Goal: Task Accomplishment & Management: Manage account settings

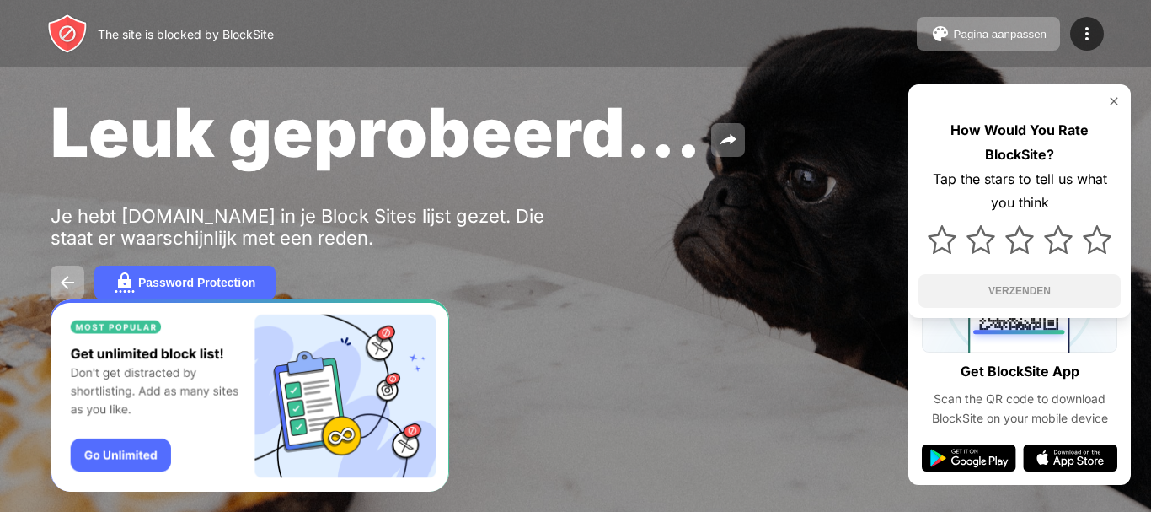
click at [1116, 103] on img at bounding box center [1114, 100] width 13 height 13
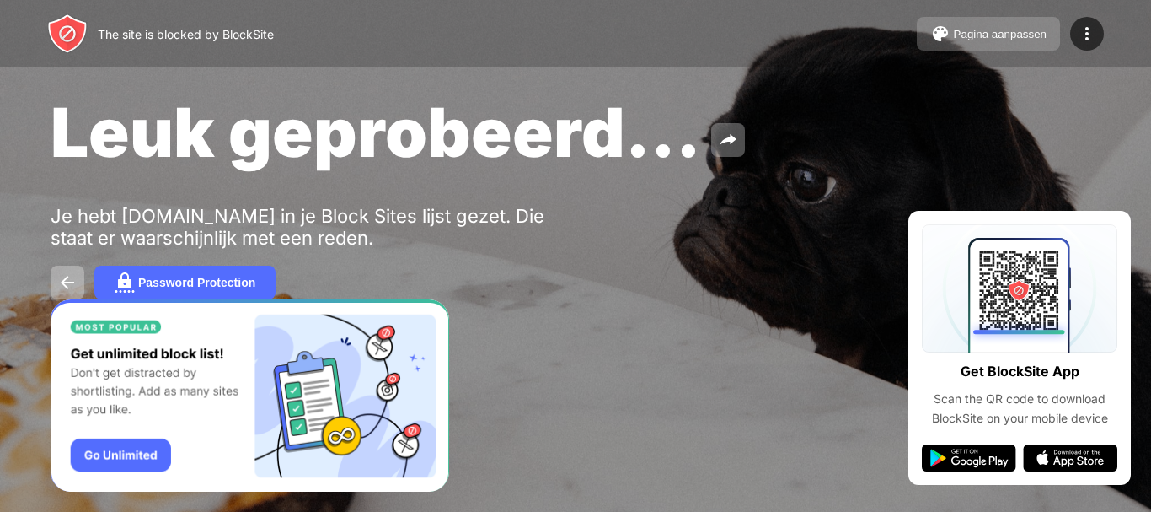
click at [1003, 26] on button "Pagina aanpassen" at bounding box center [988, 34] width 143 height 34
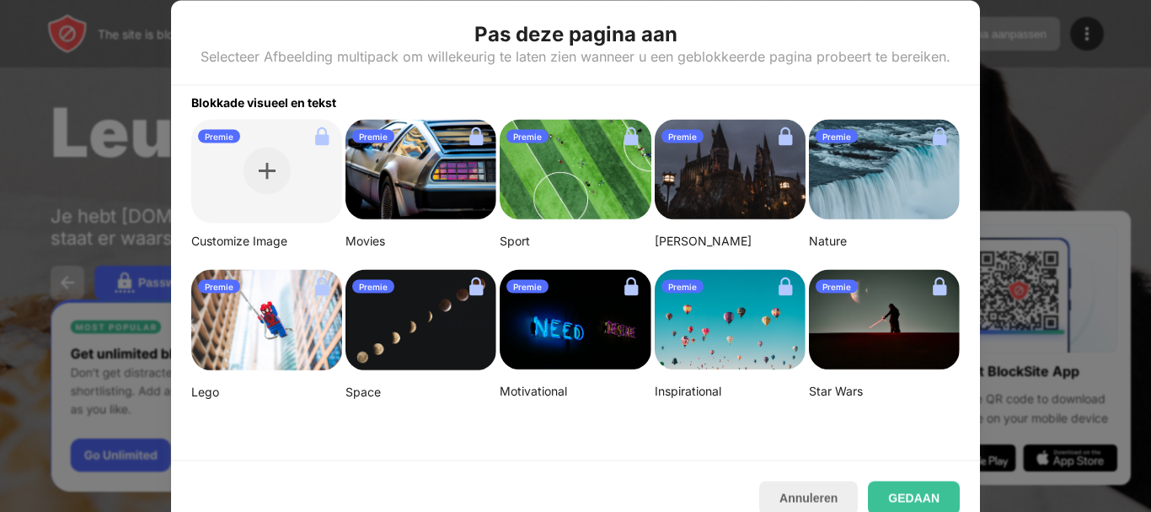
click at [598, 167] on img at bounding box center [575, 169] width 151 height 101
click at [829, 486] on button "Annuleren" at bounding box center [808, 497] width 99 height 34
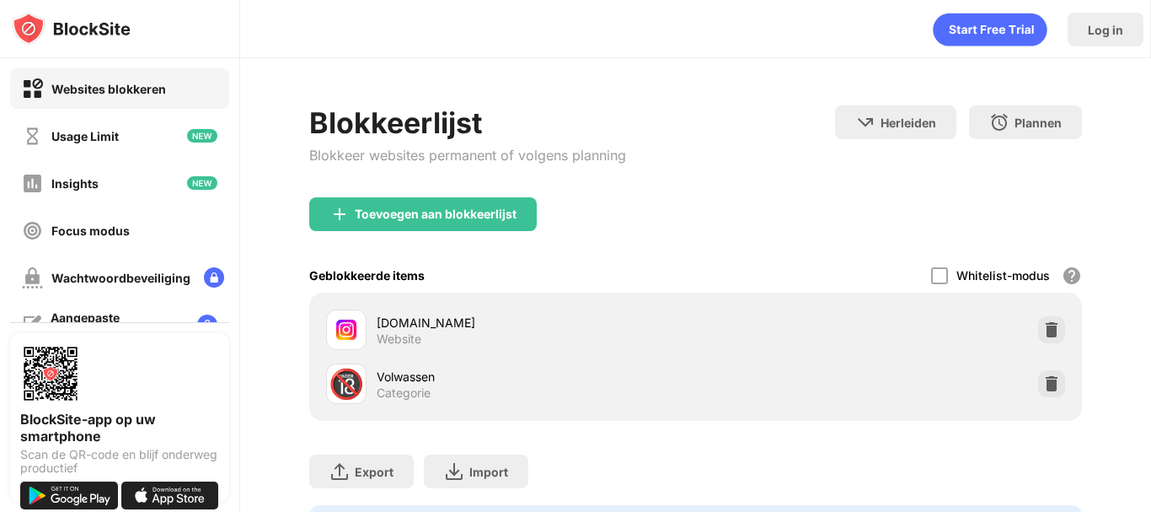
scroll to position [100, 0]
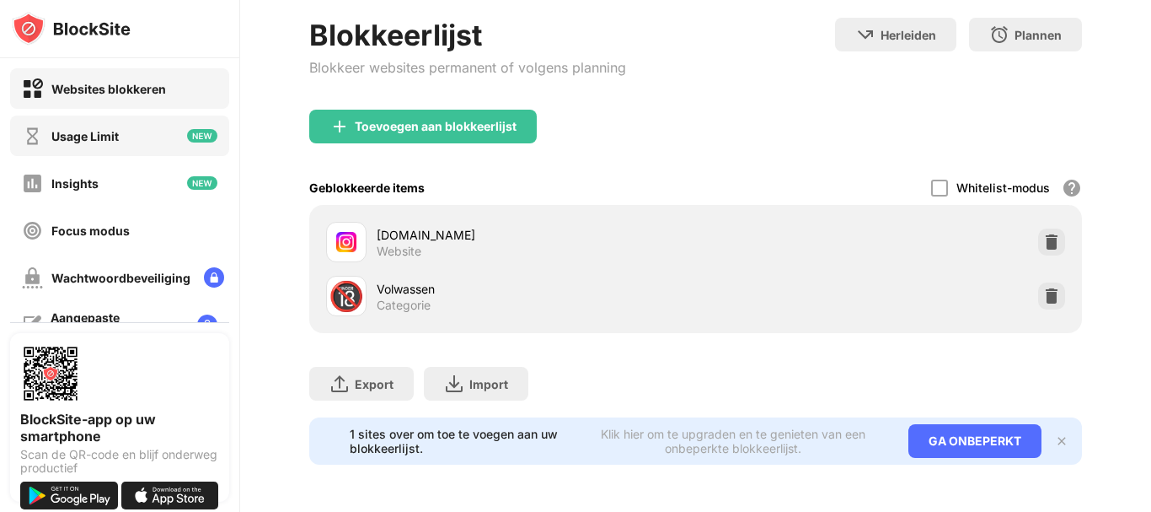
click at [115, 138] on div "Usage Limit" at bounding box center [84, 136] width 67 height 14
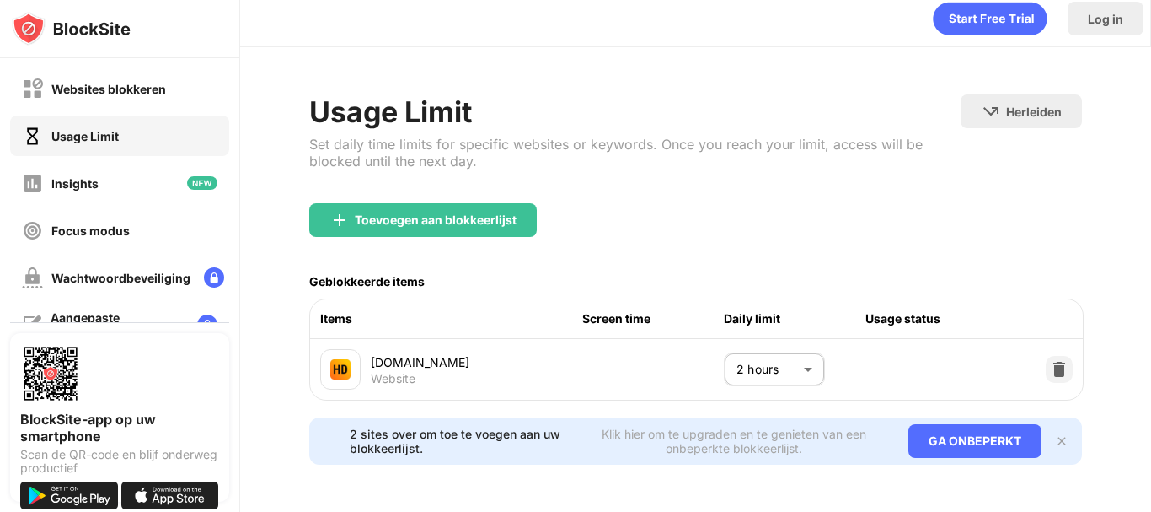
scroll to position [30, 0]
click at [187, 178] on img at bounding box center [202, 182] width 30 height 13
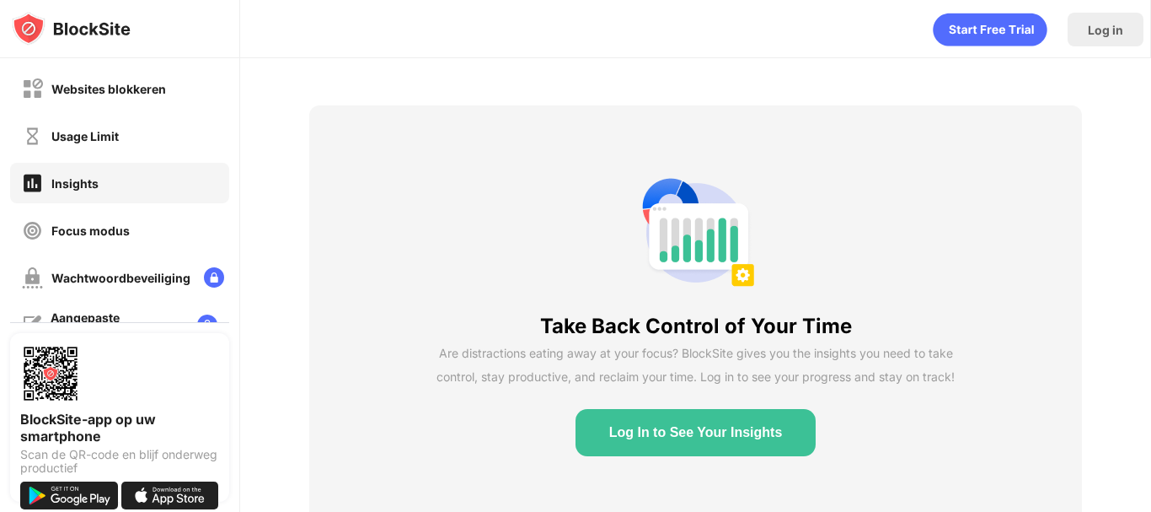
scroll to position [0, 2]
click at [1074, 36] on div "Log in" at bounding box center [1106, 30] width 76 height 34
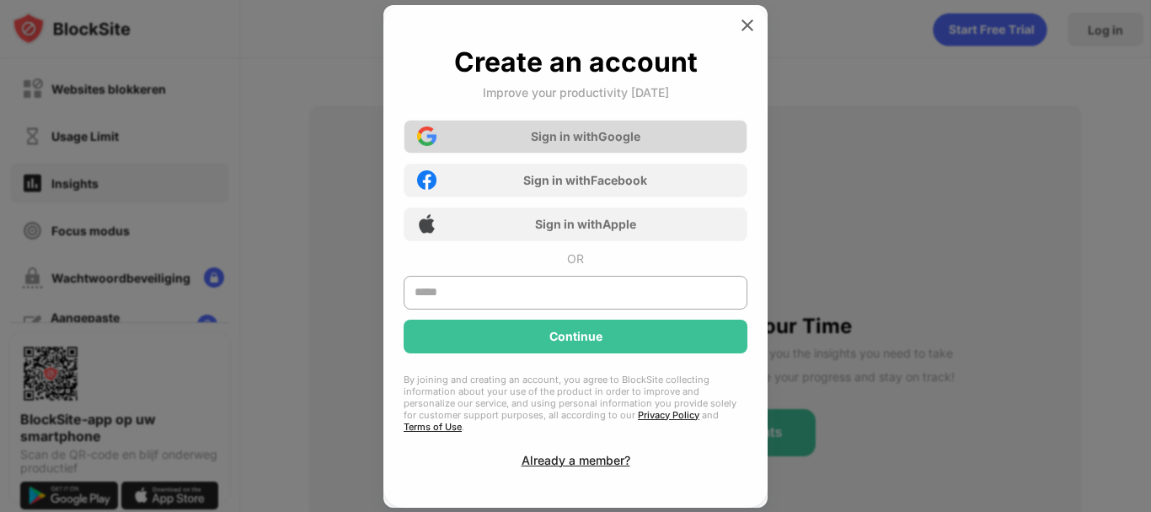
click at [528, 146] on div "Sign in with Google" at bounding box center [576, 137] width 344 height 34
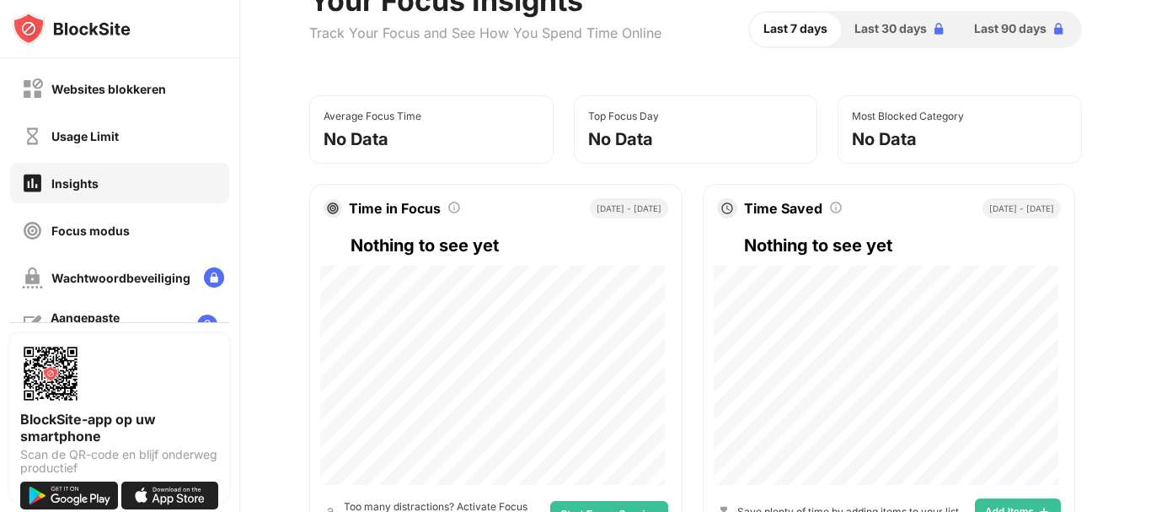
scroll to position [166, 0]
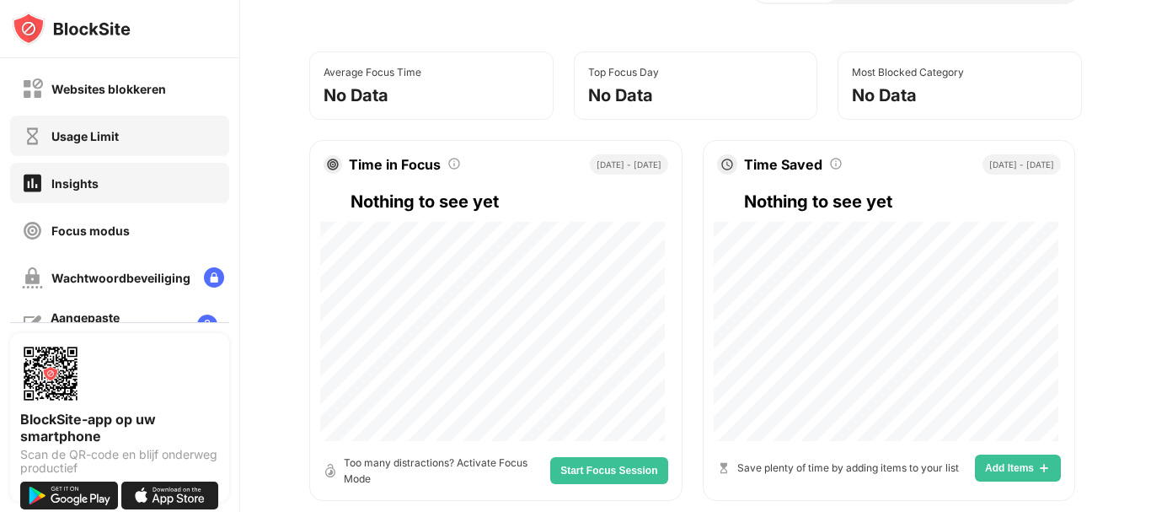
click at [158, 153] on div "Usage Limit" at bounding box center [119, 135] width 219 height 40
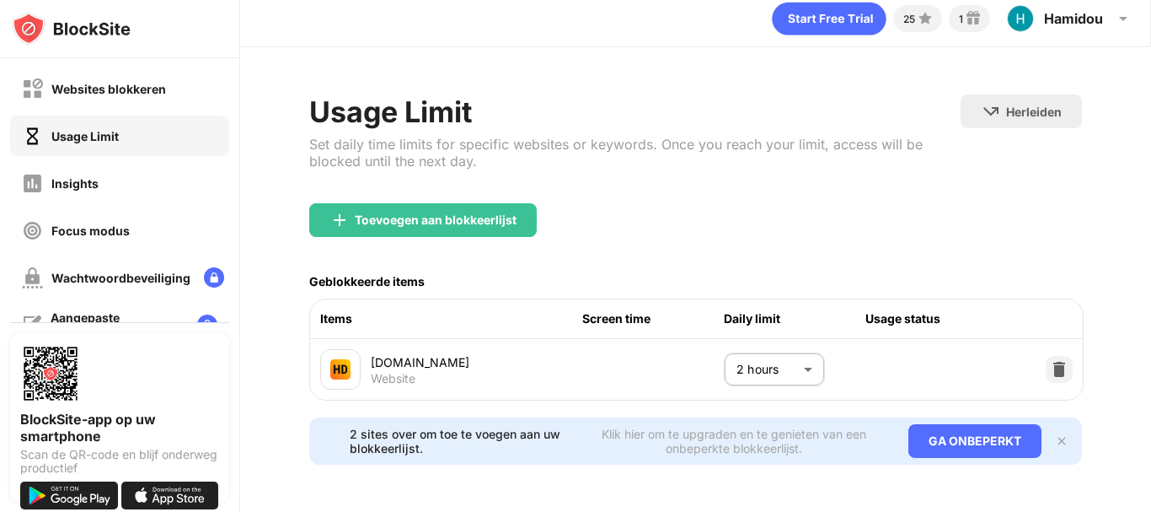
scroll to position [30, 0]
click at [138, 92] on div "Websites blokkeren" at bounding box center [108, 89] width 115 height 14
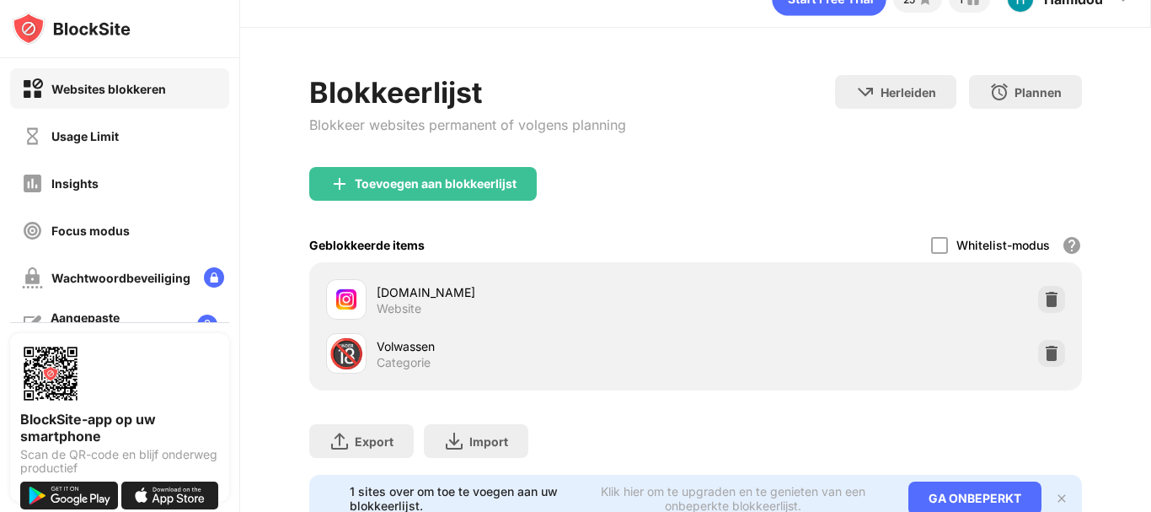
scroll to position [100, 0]
